Goal: Task Accomplishment & Management: Use online tool/utility

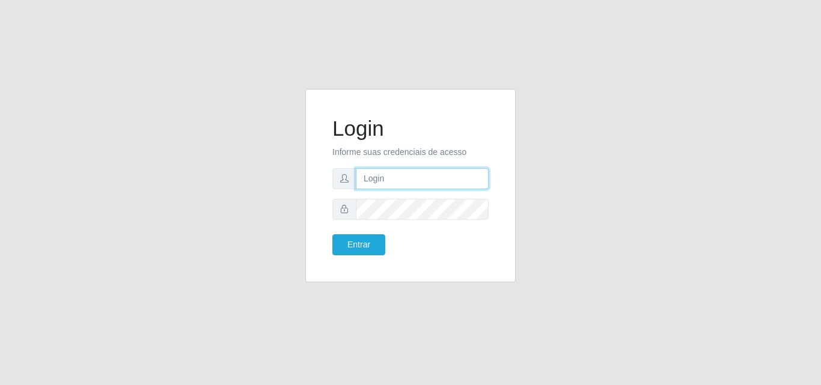
click at [422, 182] on input "text" at bounding box center [422, 178] width 133 height 21
type input "ana@saullus"
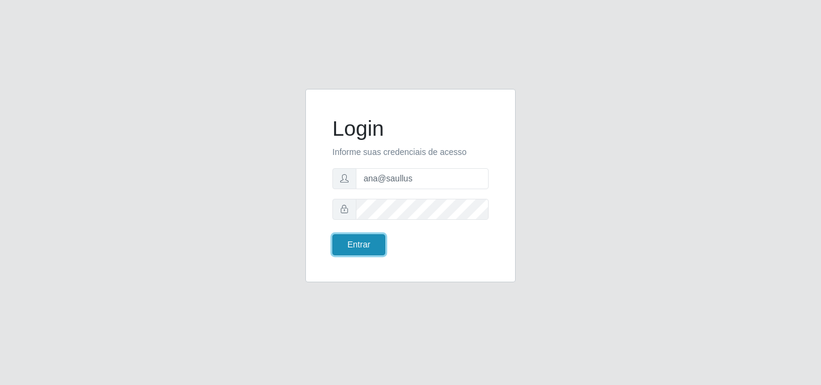
click at [366, 243] on button "Entrar" at bounding box center [358, 244] width 53 height 21
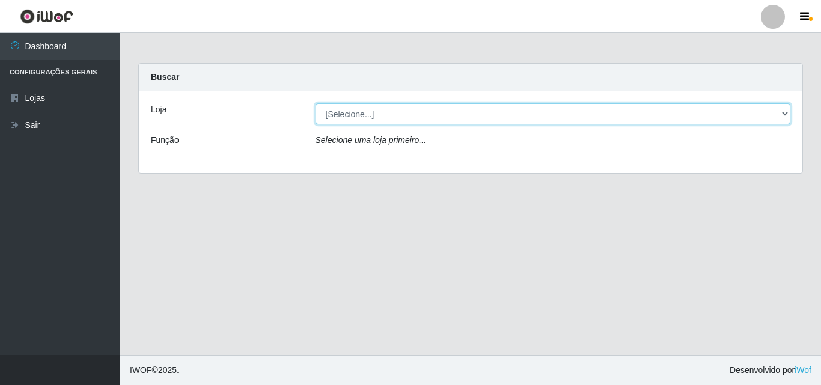
click at [781, 114] on select "[Selecione...] Saullus Supermercados" at bounding box center [554, 113] width 476 height 21
select select "423"
click at [316, 103] on select "[Selecione...] Saullus Supermercados" at bounding box center [554, 113] width 476 height 21
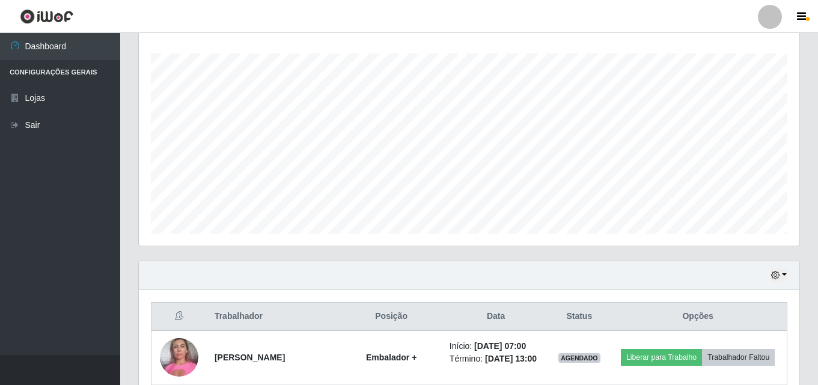
scroll to position [249, 661]
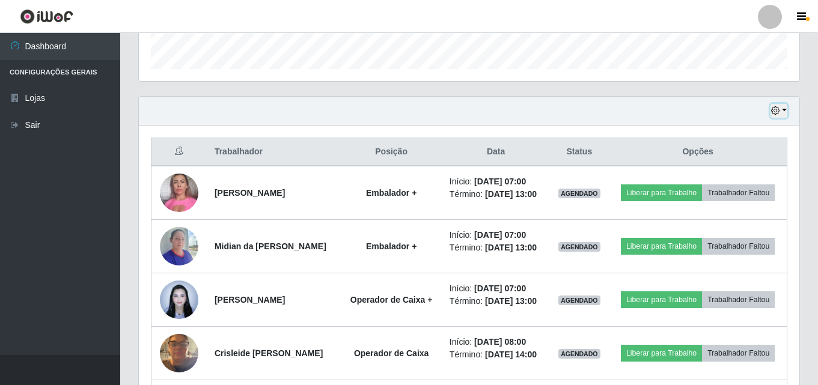
click at [785, 106] on button "button" at bounding box center [779, 111] width 17 height 14
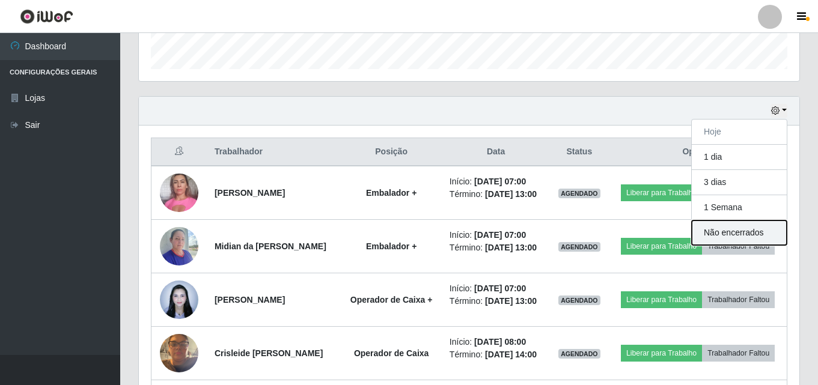
click at [716, 234] on button "Não encerrados" at bounding box center [739, 233] width 95 height 25
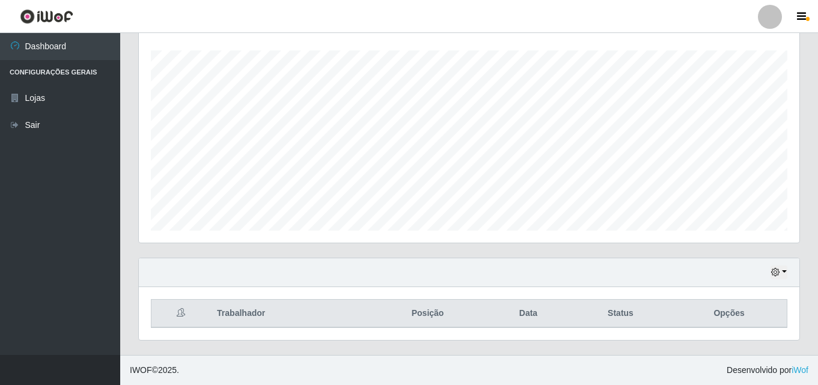
scroll to position [199, 0]
click at [788, 271] on div "Hoje 1 dia 3 dias 1 Semana Não encerrados" at bounding box center [469, 273] width 661 height 29
click at [785, 271] on button "button" at bounding box center [779, 273] width 17 height 14
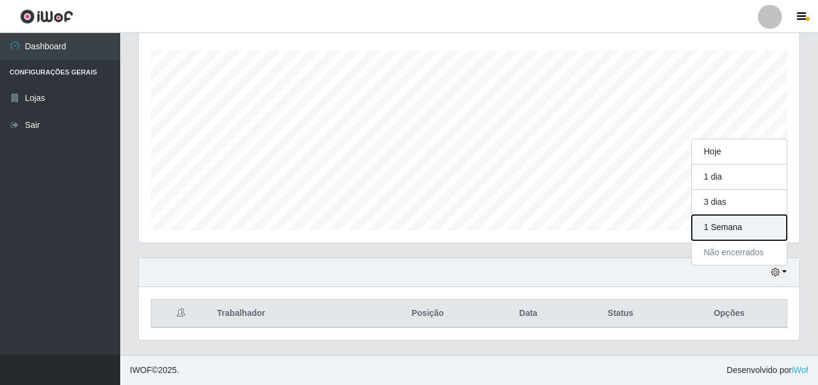
click at [755, 220] on button "1 Semana" at bounding box center [739, 227] width 95 height 25
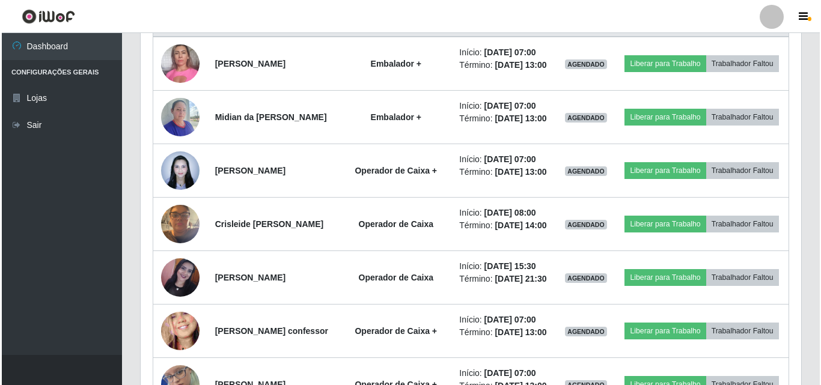
scroll to position [430, 0]
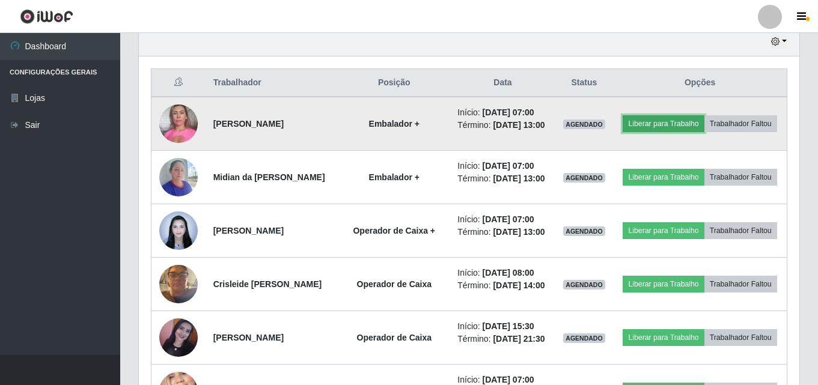
click at [704, 120] on button "Liberar para Trabalho" at bounding box center [663, 123] width 81 height 17
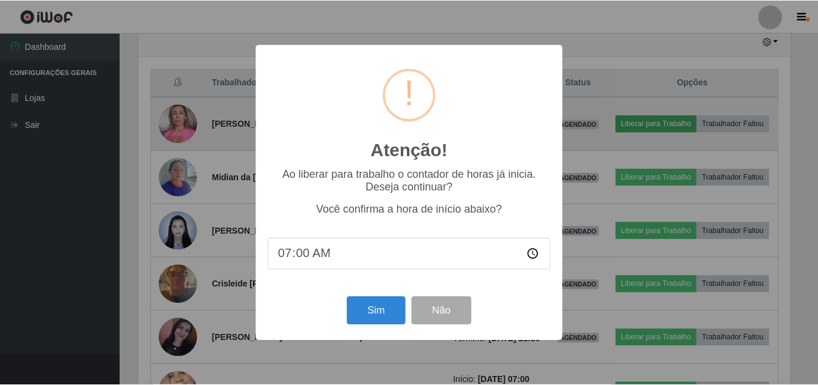
scroll to position [249, 655]
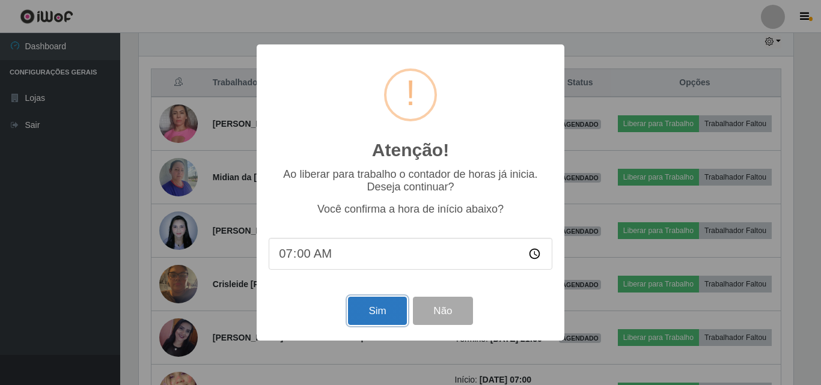
click at [394, 319] on button "Sim" at bounding box center [377, 311] width 58 height 28
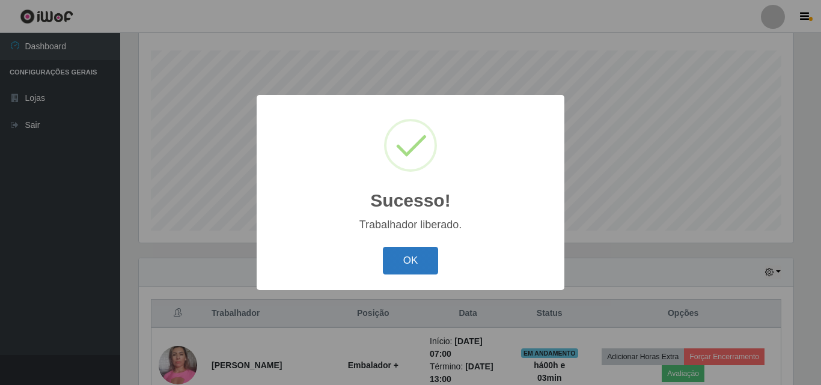
click at [430, 273] on button "OK" at bounding box center [411, 261] width 56 height 28
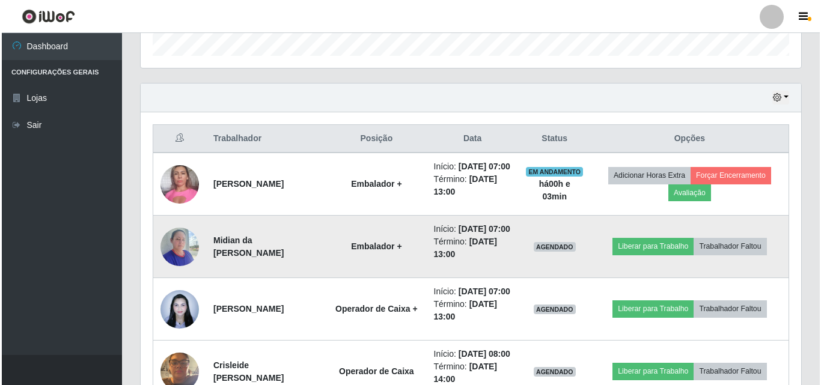
scroll to position [379, 0]
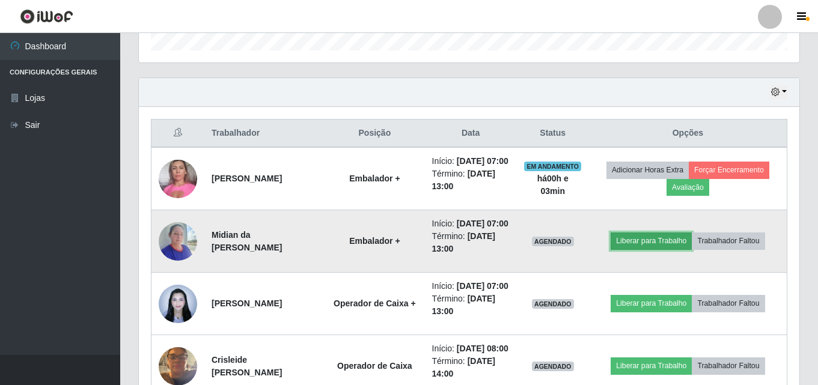
click at [649, 249] on button "Liberar para Trabalho" at bounding box center [651, 241] width 81 height 17
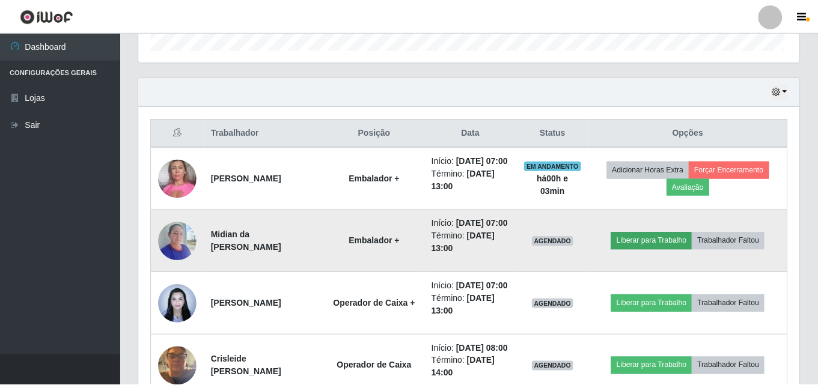
scroll to position [249, 655]
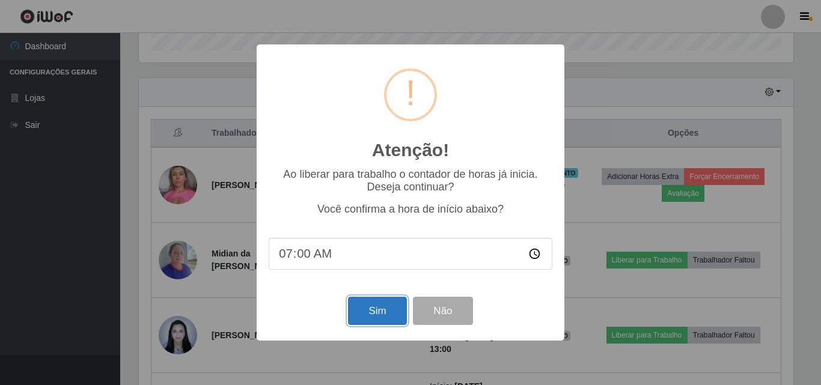
click at [372, 316] on button "Sim" at bounding box center [377, 311] width 58 height 28
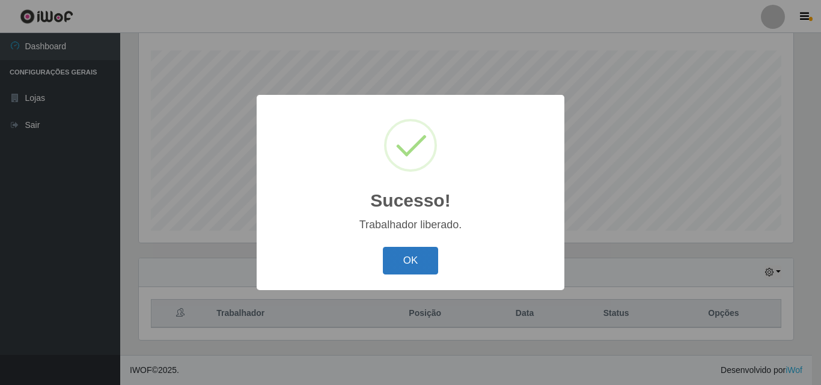
click at [397, 254] on button "OK" at bounding box center [411, 261] width 56 height 28
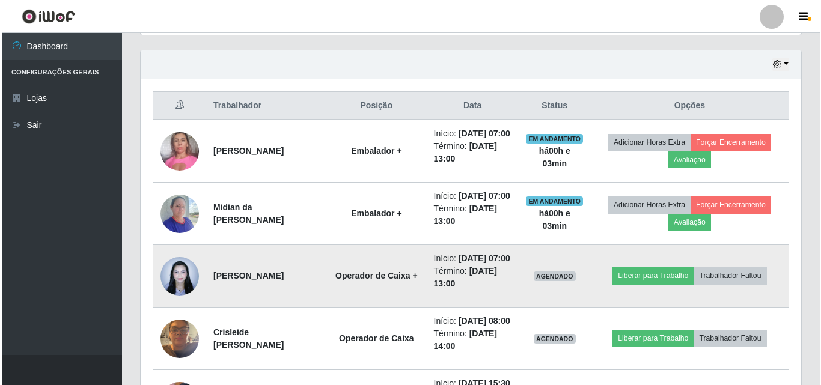
scroll to position [439, 0]
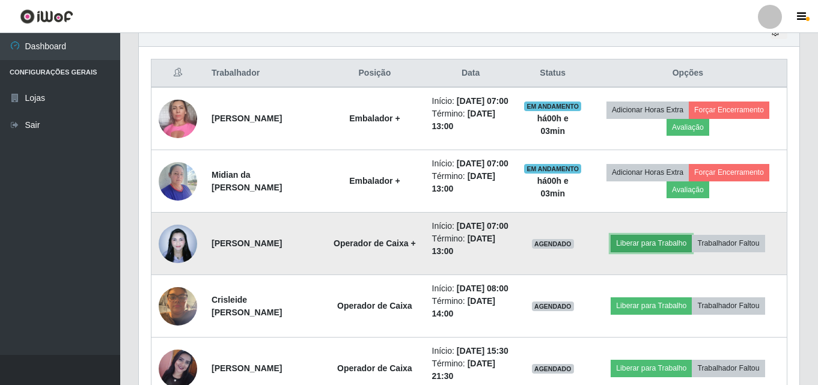
click at [648, 252] on button "Liberar para Trabalho" at bounding box center [651, 243] width 81 height 17
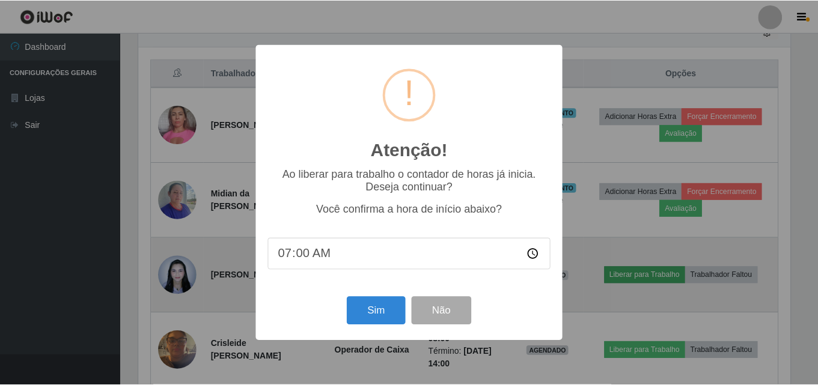
scroll to position [249, 655]
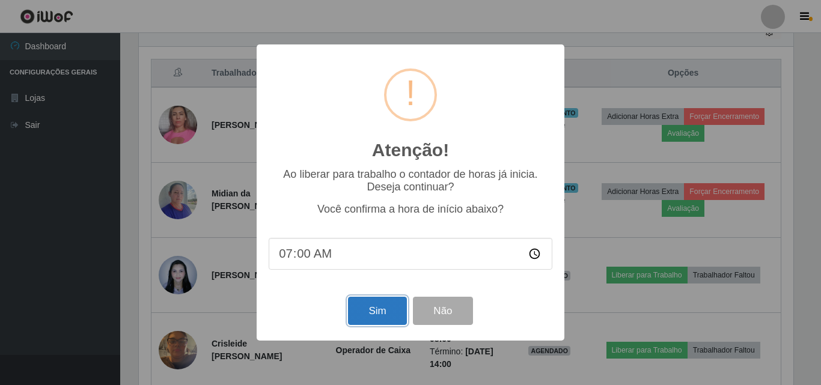
click at [361, 310] on button "Sim" at bounding box center [377, 311] width 58 height 28
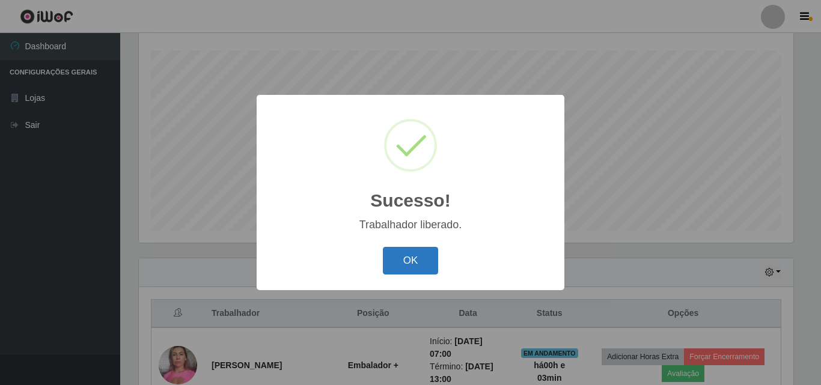
click at [416, 268] on button "OK" at bounding box center [411, 261] width 56 height 28
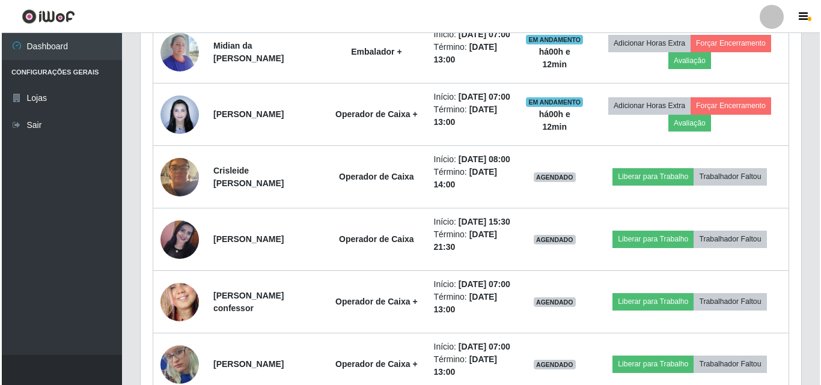
scroll to position [680, 0]
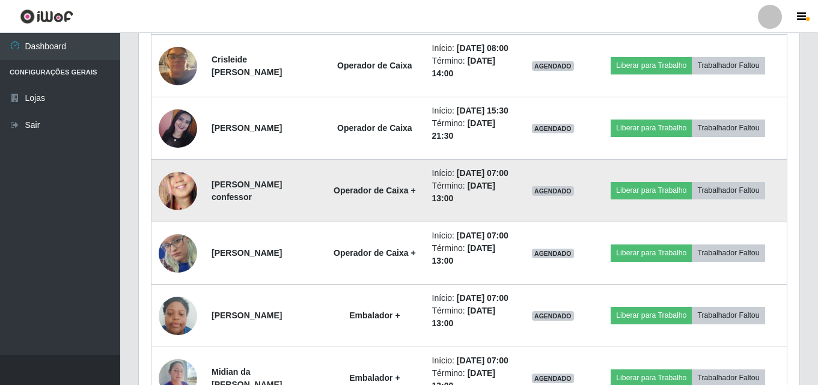
click at [182, 233] on img at bounding box center [178, 191] width 38 height 84
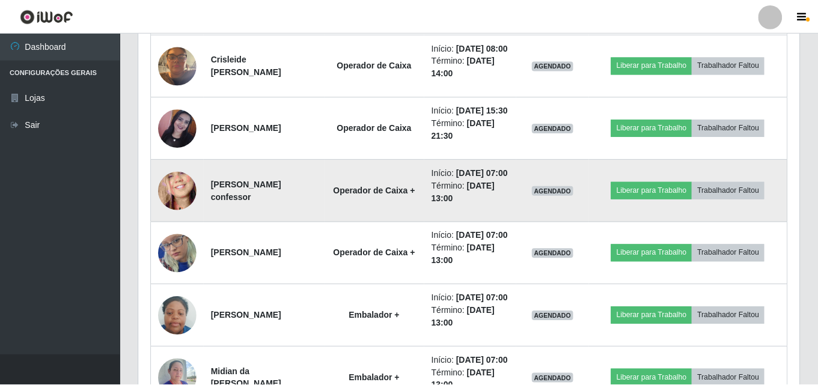
scroll to position [249, 655]
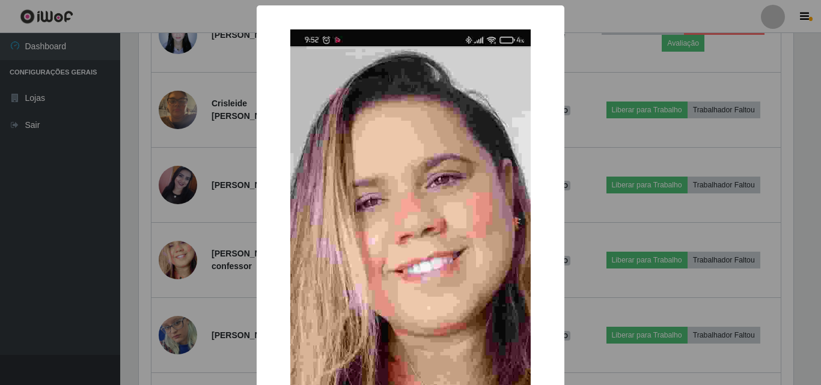
click at [177, 259] on div "× OK Cancel" at bounding box center [410, 192] width 821 height 385
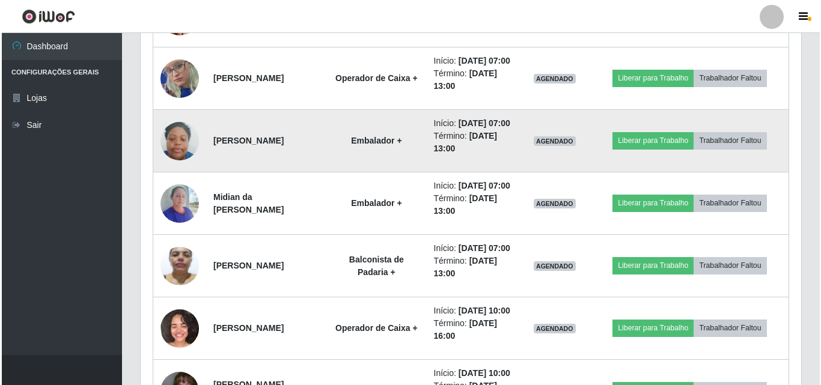
scroll to position [860, 0]
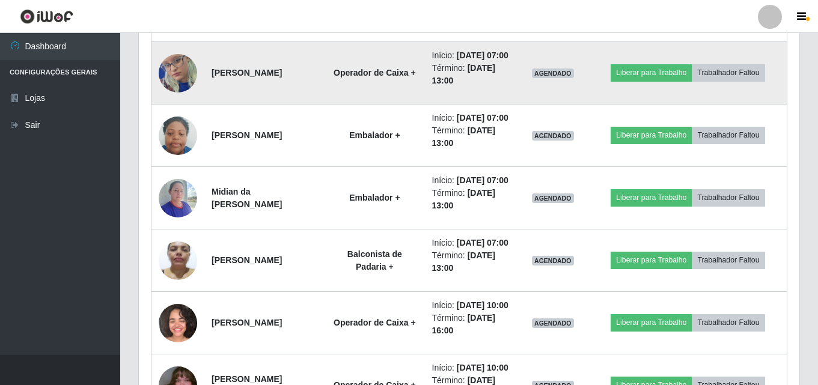
click at [185, 114] on img at bounding box center [178, 72] width 38 height 83
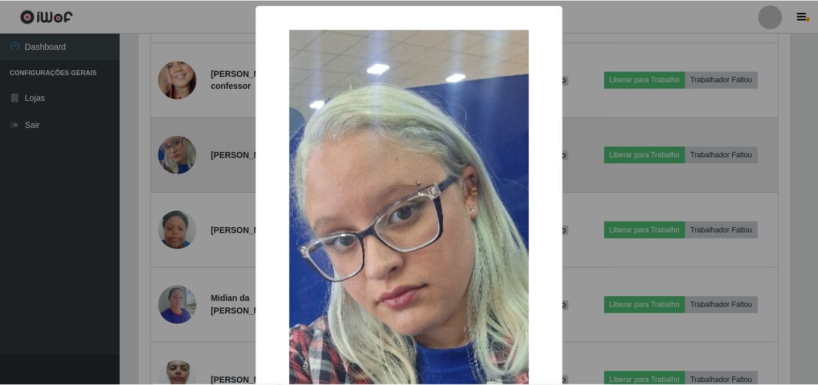
scroll to position [249, 655]
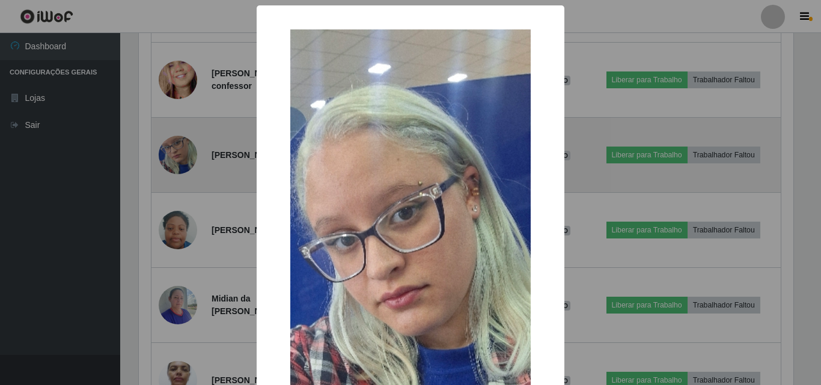
click at [185, 170] on div "× OK Cancel" at bounding box center [410, 192] width 821 height 385
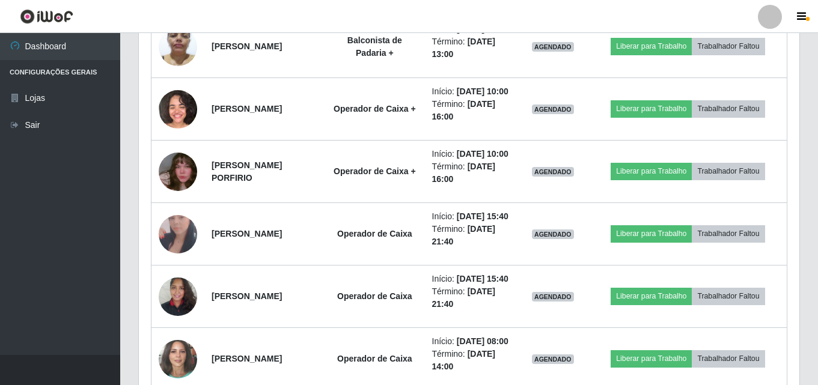
scroll to position [1101, 0]
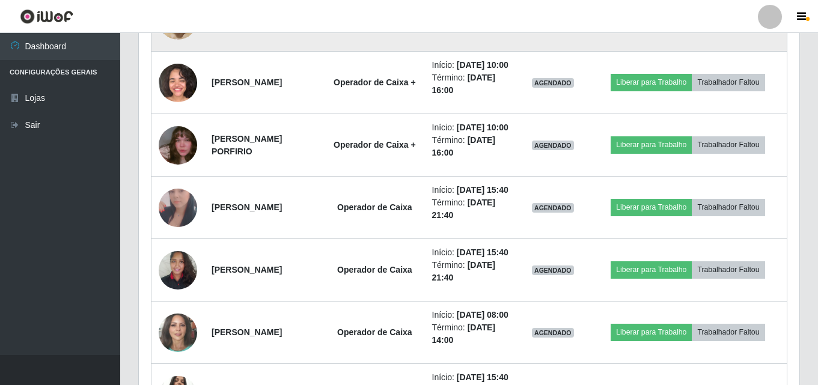
click at [175, 46] on img at bounding box center [178, 20] width 38 height 51
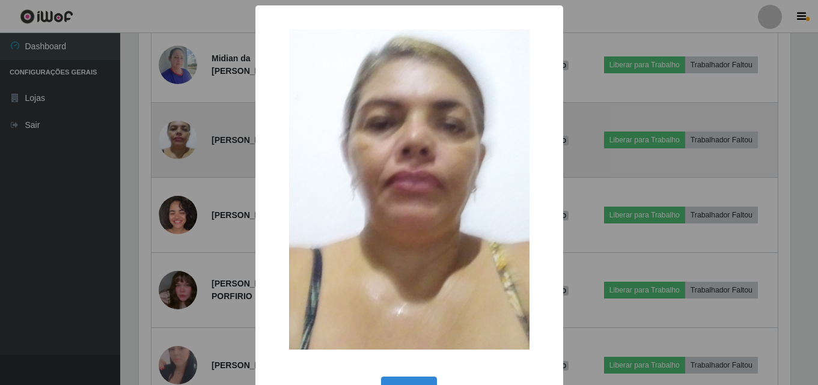
scroll to position [249, 655]
click at [175, 137] on div "× OK Cancel" at bounding box center [410, 192] width 821 height 385
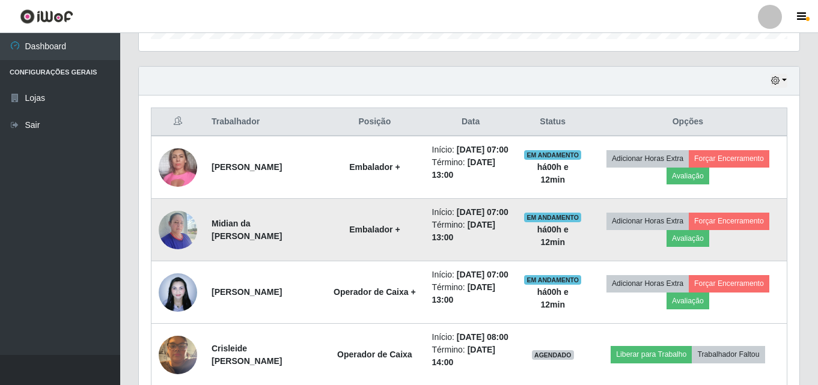
scroll to position [379, 0]
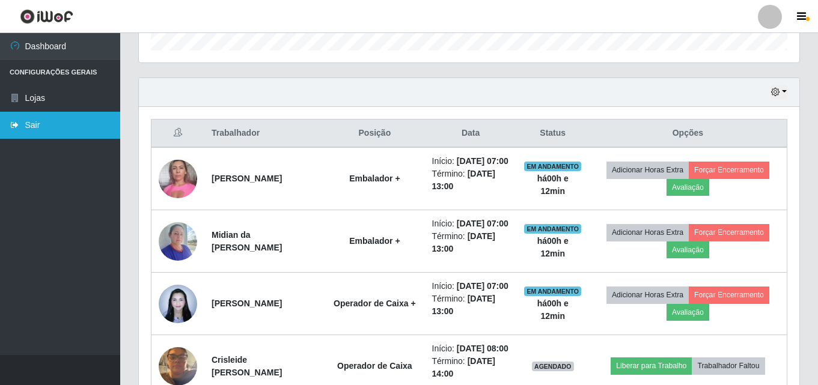
click at [40, 121] on link "Sair" at bounding box center [60, 125] width 120 height 27
